Goal: Transaction & Acquisition: Purchase product/service

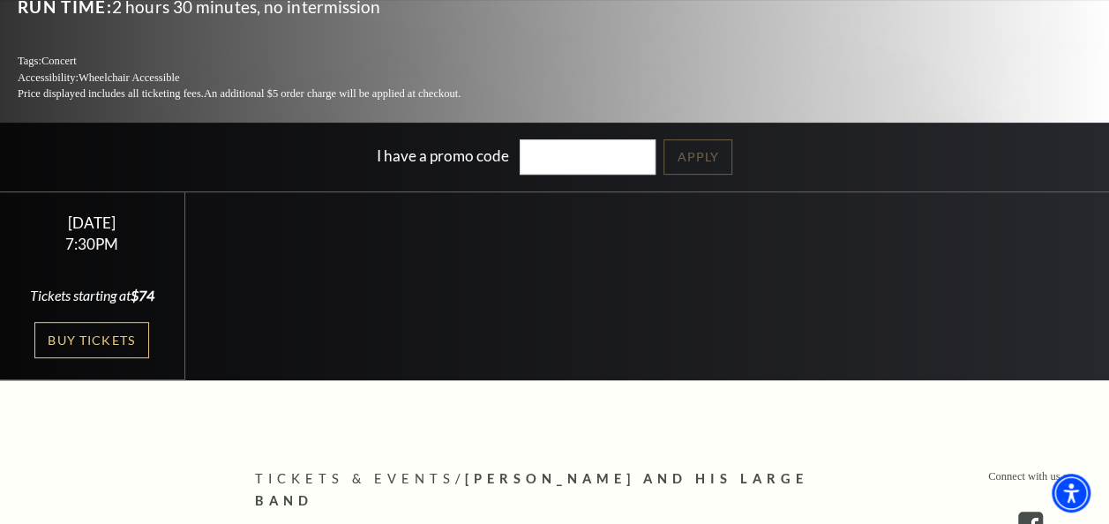
scroll to position [293, 0]
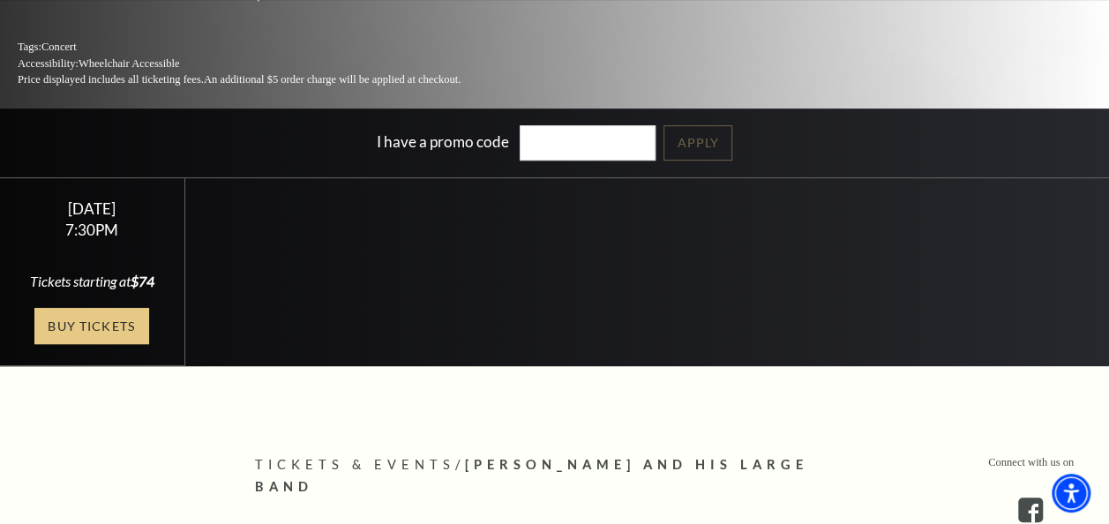
click at [92, 327] on link "Buy Tickets" at bounding box center [91, 326] width 115 height 36
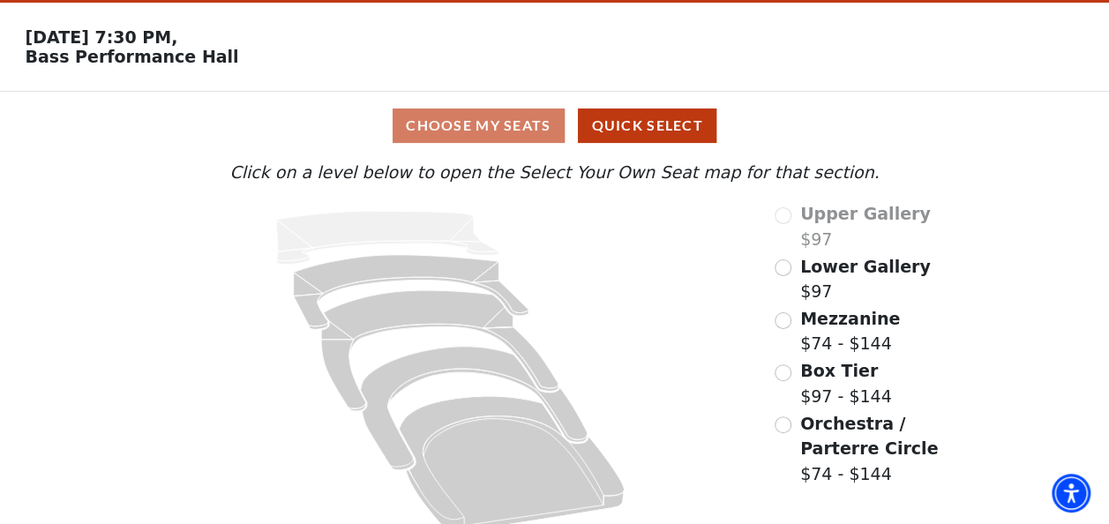
scroll to position [78, 0]
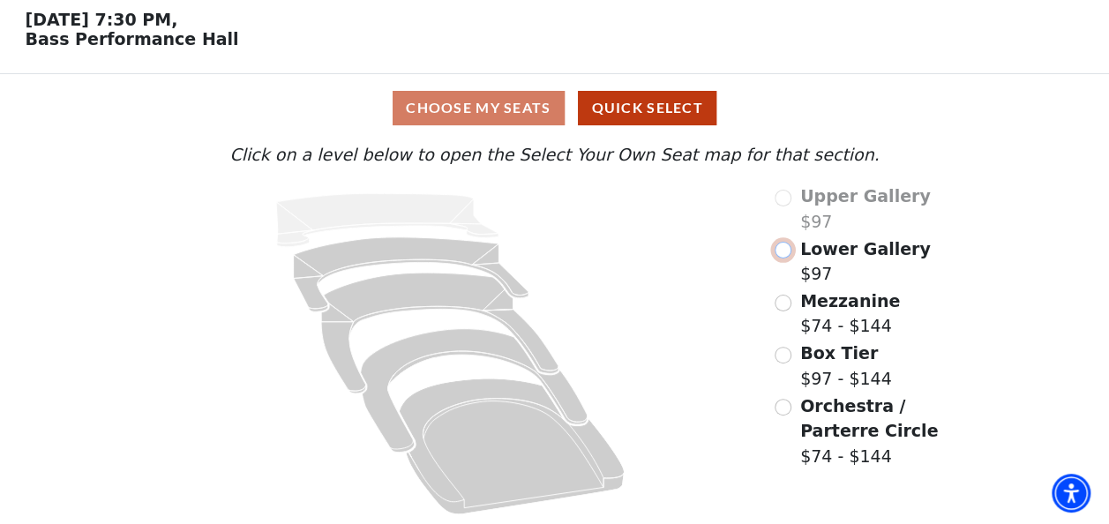
click at [786, 256] on input "Lower Gallery$97\a" at bounding box center [782, 250] width 17 height 17
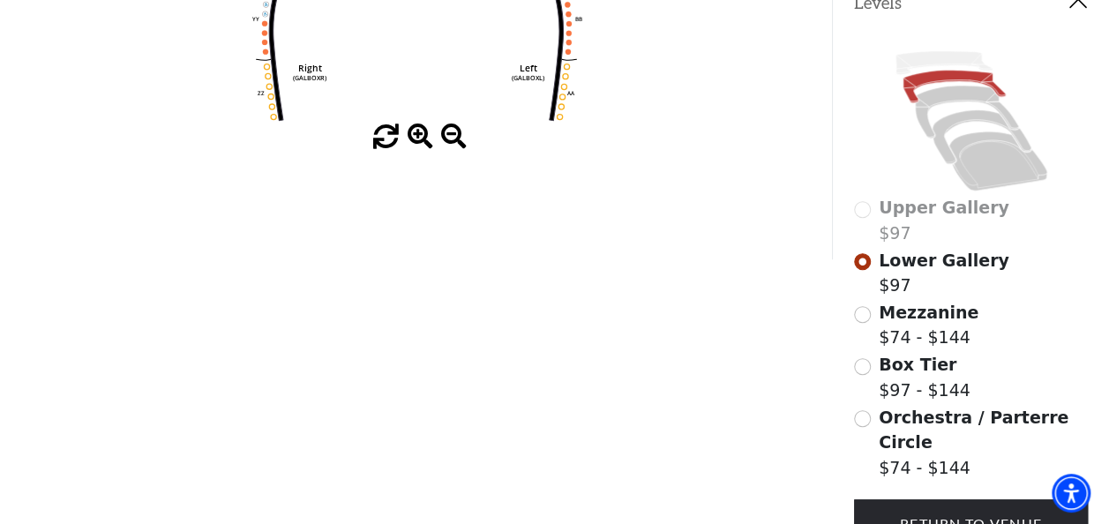
scroll to position [413, 0]
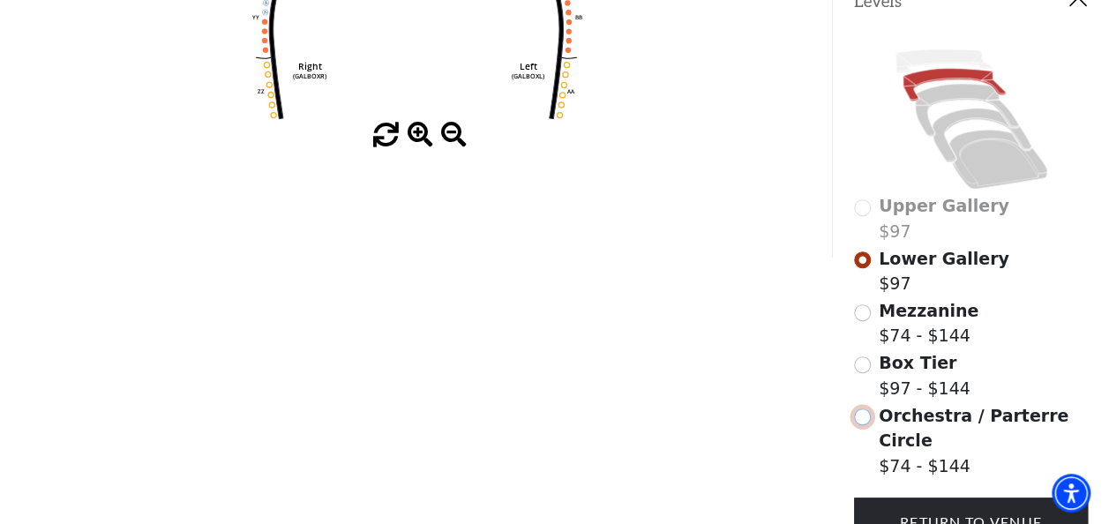
click at [862, 408] on input "Orchestra / Parterre Circle$74 - $144\a" at bounding box center [862, 416] width 17 height 17
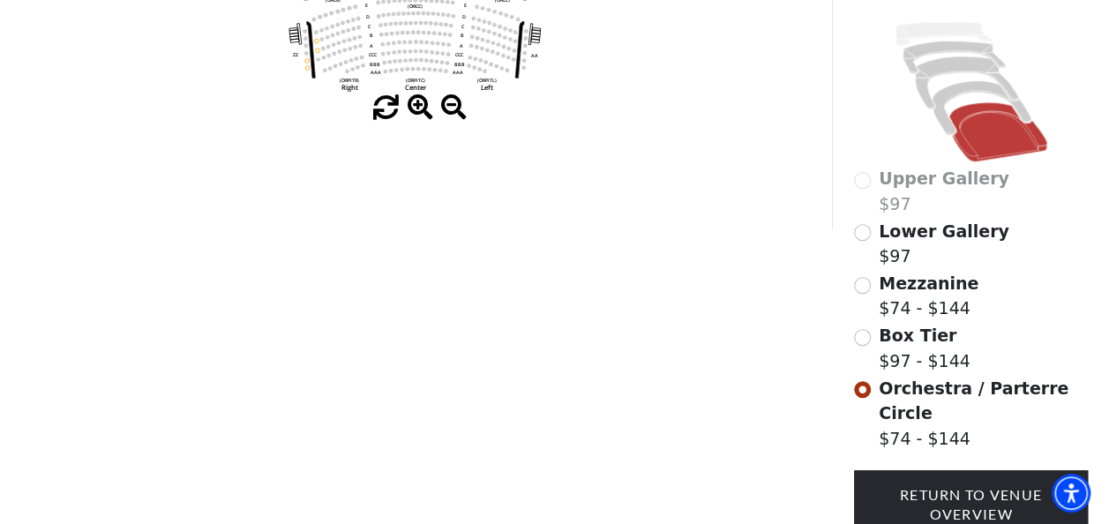
scroll to position [441, 0]
click at [862, 330] on input "Box Tier$97 - $144\a" at bounding box center [862, 336] width 17 height 17
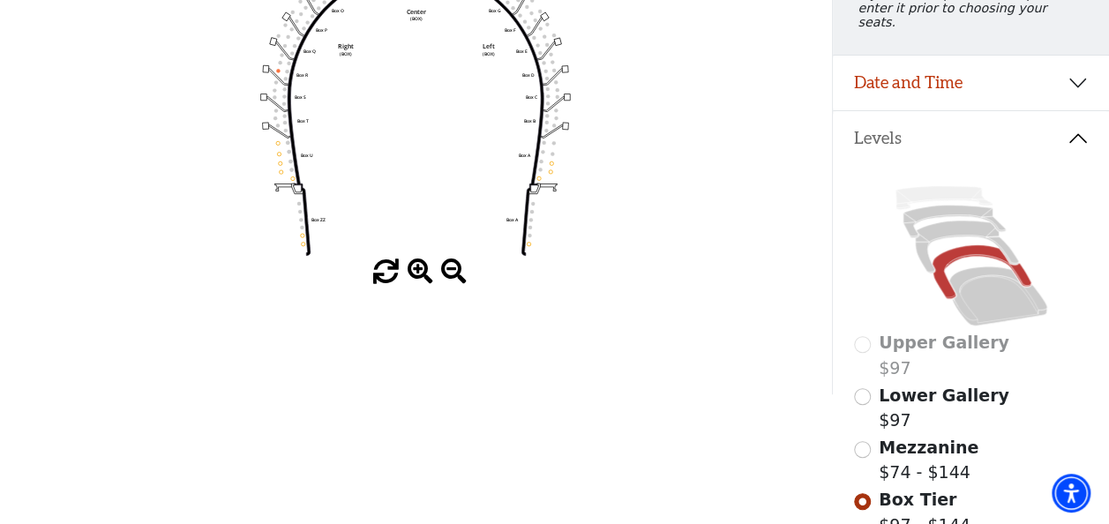
scroll to position [281, 0]
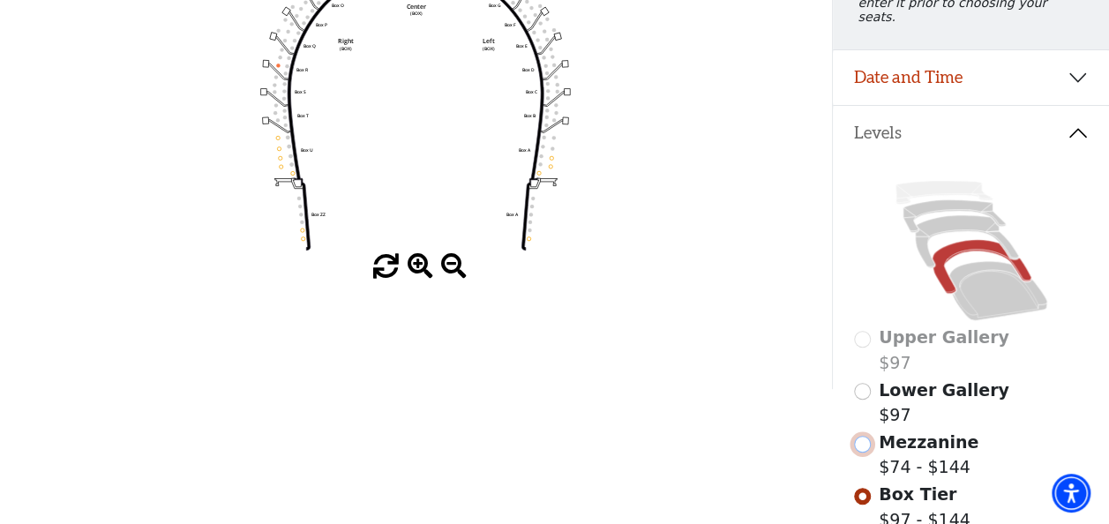
click at [860, 444] on input "Mezzanine$74 - $144\a" at bounding box center [862, 444] width 17 height 17
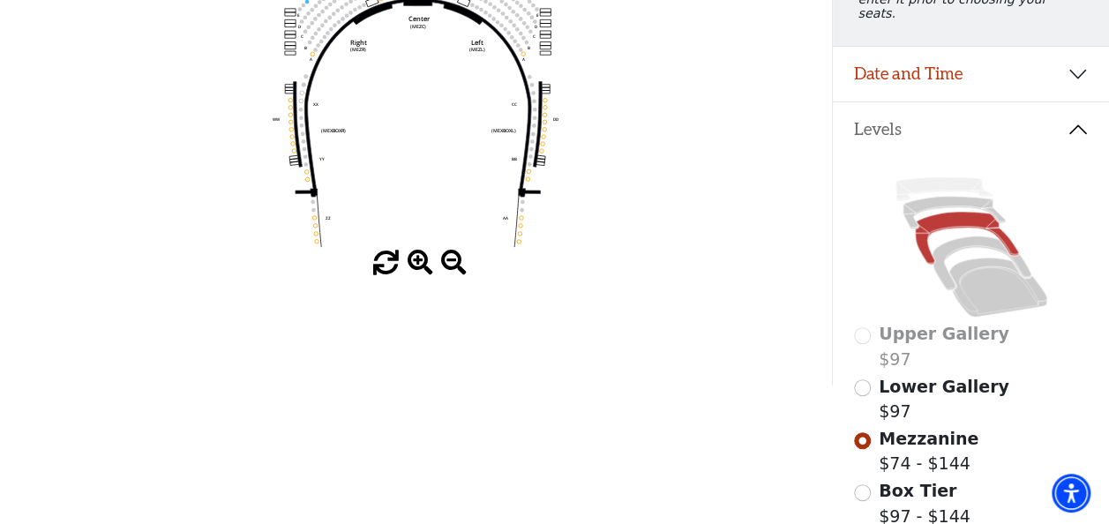
scroll to position [295, 0]
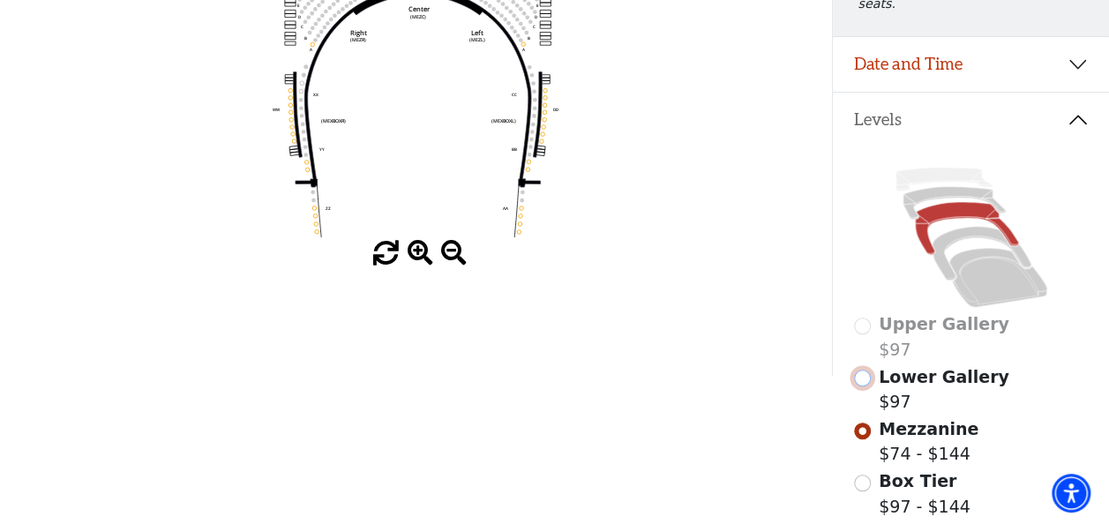
click at [869, 374] on input "Lower Gallery$97\a" at bounding box center [862, 378] width 17 height 17
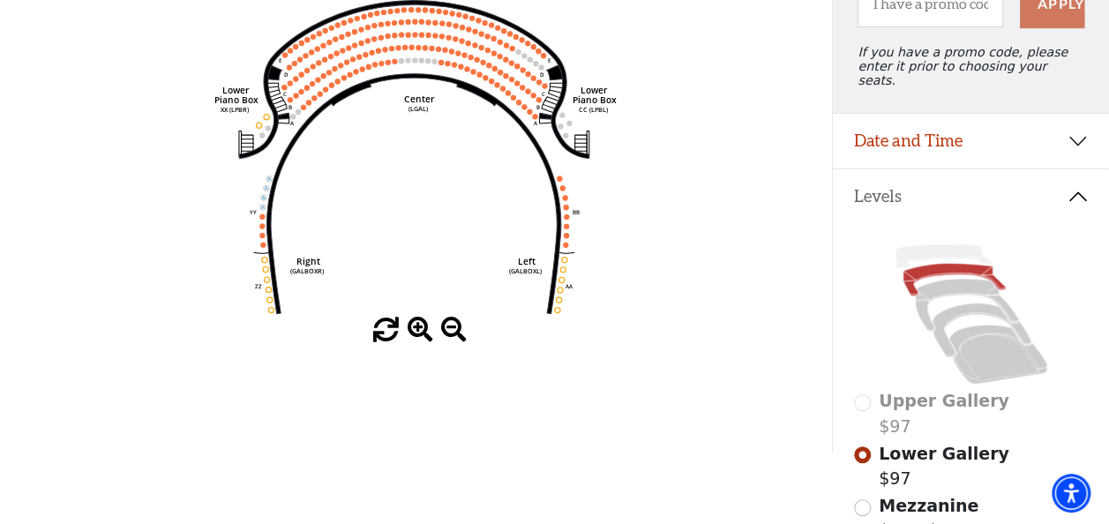
scroll to position [219, 0]
